Goal: Task Accomplishment & Management: Manage account settings

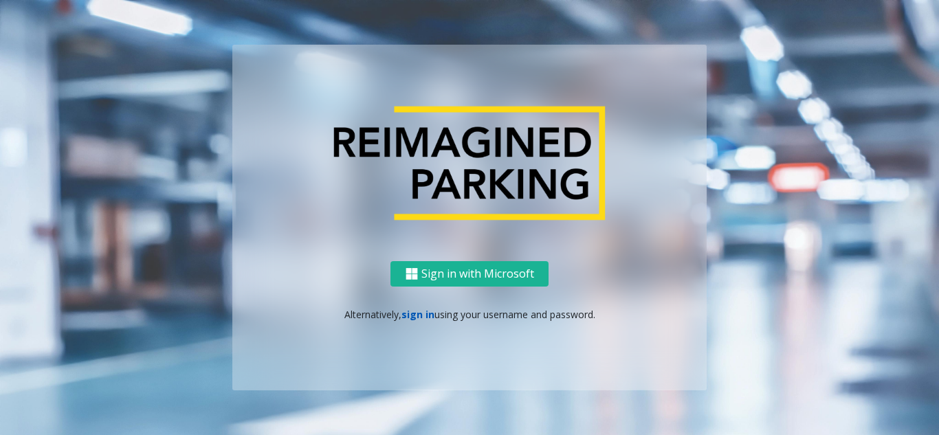
click at [416, 316] on link "sign in" at bounding box center [417, 314] width 33 height 13
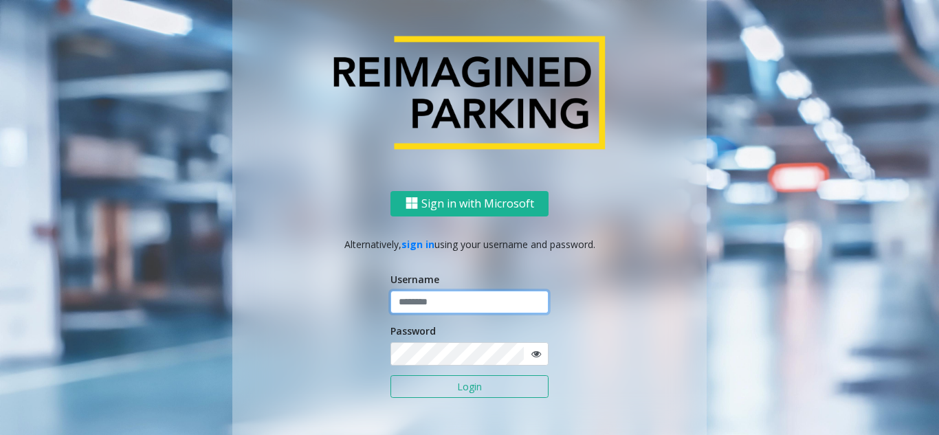
click at [425, 300] on input "text" at bounding box center [469, 302] width 158 height 23
type input "********"
click at [532, 353] on icon at bounding box center [536, 354] width 10 height 10
click at [469, 391] on button "Login" at bounding box center [469, 386] width 158 height 23
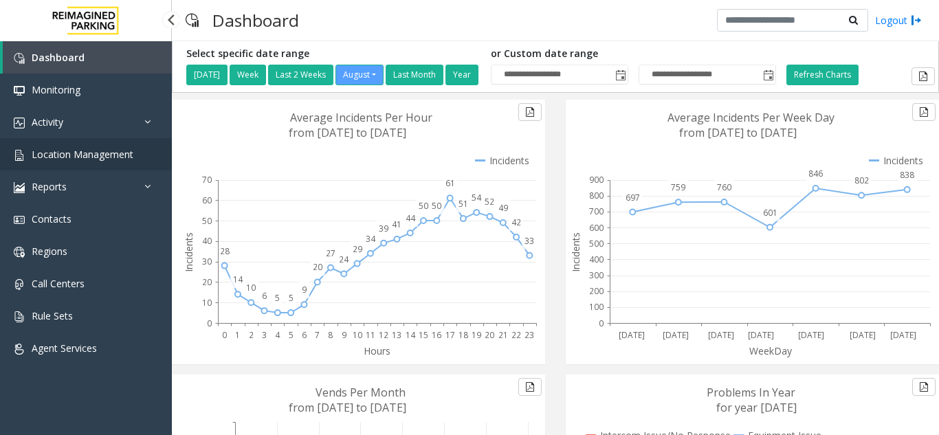
click at [101, 149] on span "Location Management" at bounding box center [83, 154] width 102 height 13
